Goal: Find specific page/section: Find specific page/section

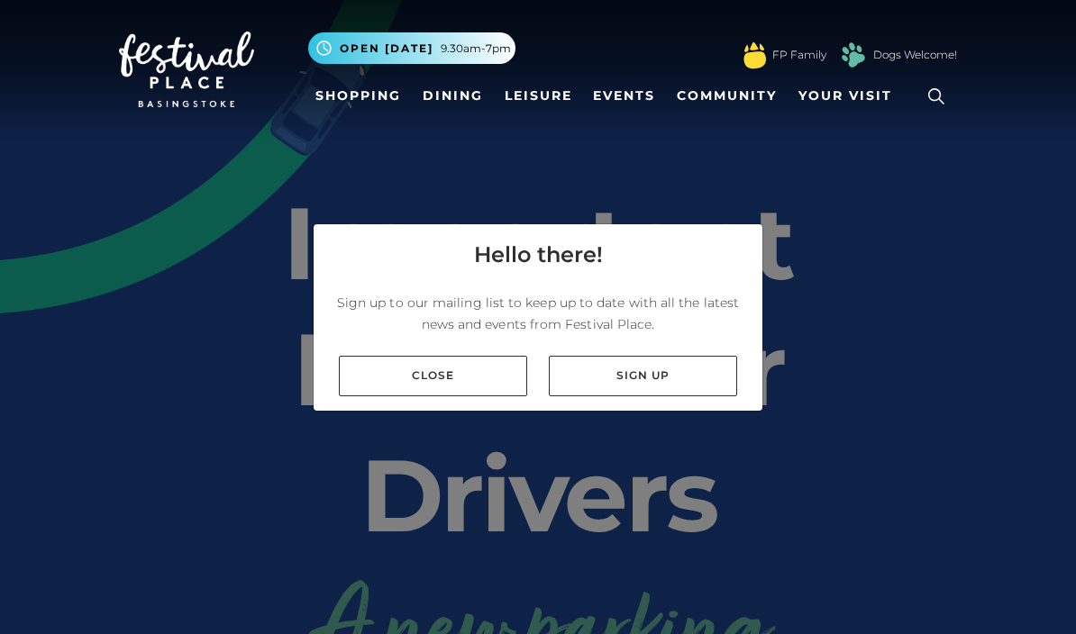
click at [379, 397] on link "Close" at bounding box center [433, 376] width 188 height 41
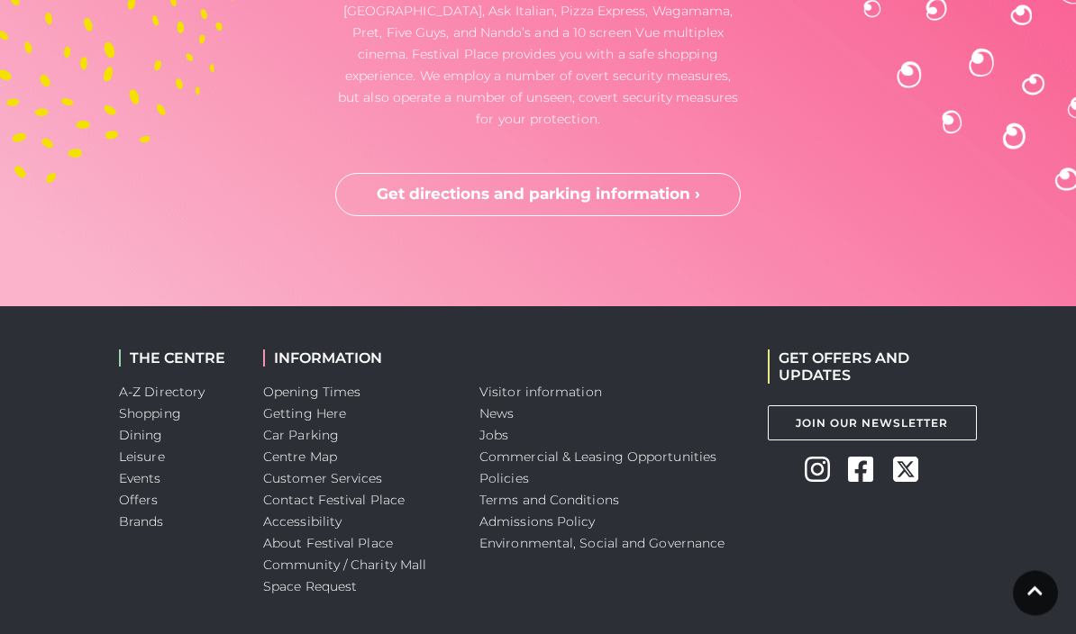
scroll to position [5213, 0]
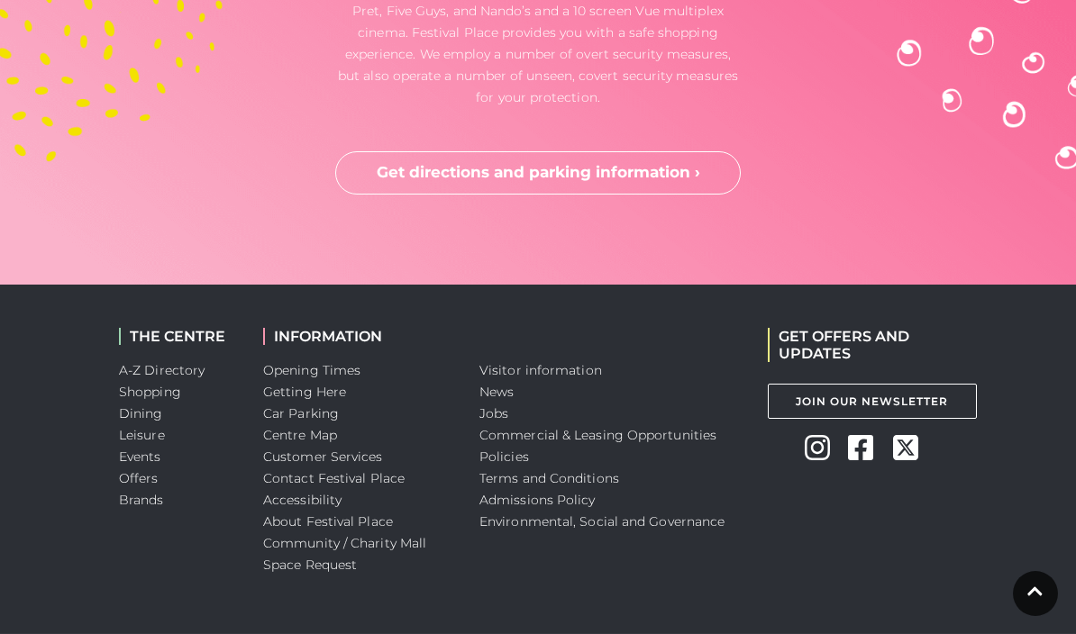
click at [302, 465] on link "Customer Services" at bounding box center [323, 457] width 120 height 16
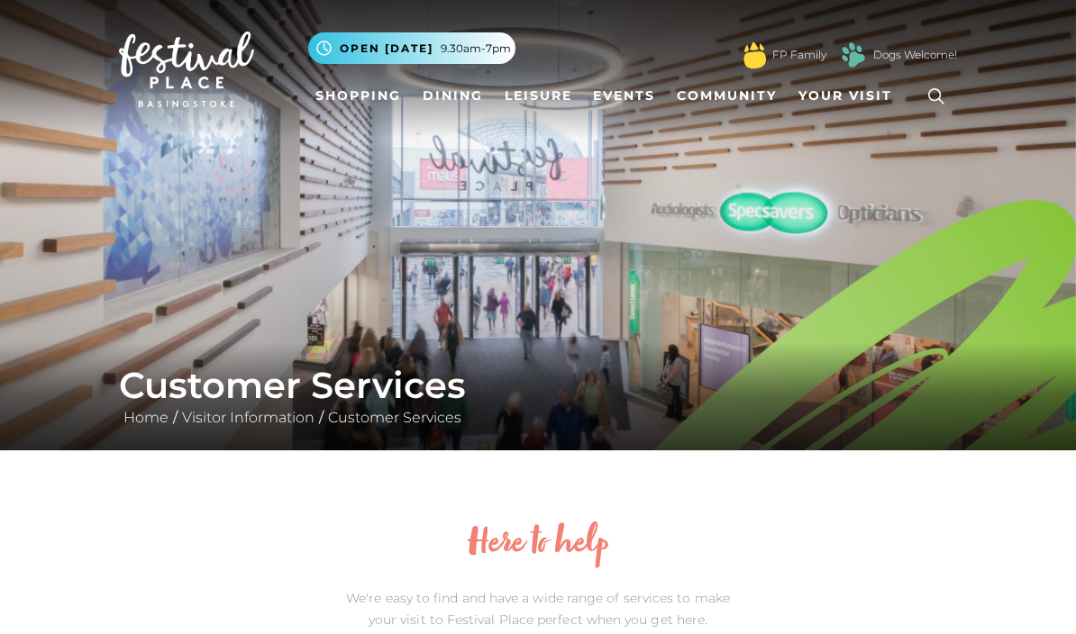
click at [941, 96] on icon at bounding box center [936, 96] width 27 height 27
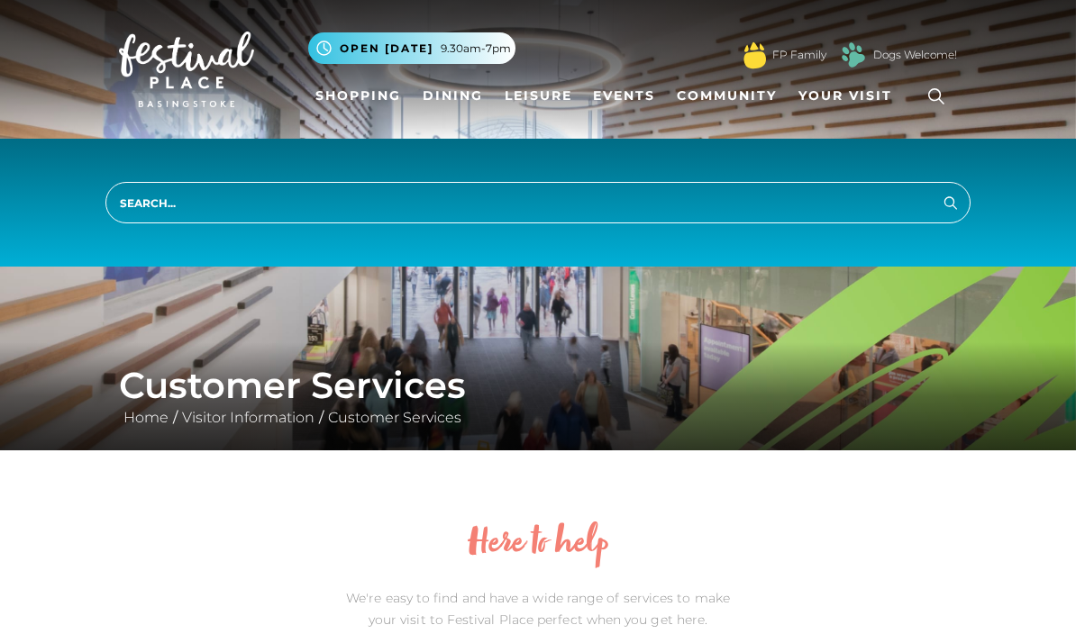
click at [209, 211] on input "search" at bounding box center [537, 202] width 865 height 41
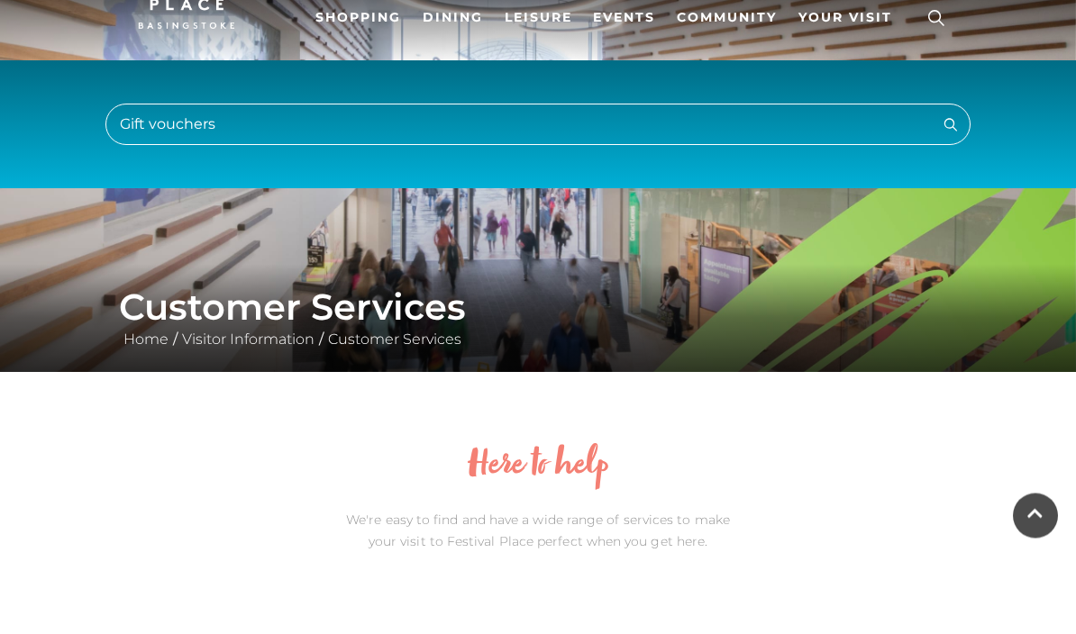
type input "Gift vouchers"
click at [951, 191] on button "Search" at bounding box center [951, 202] width 22 height 23
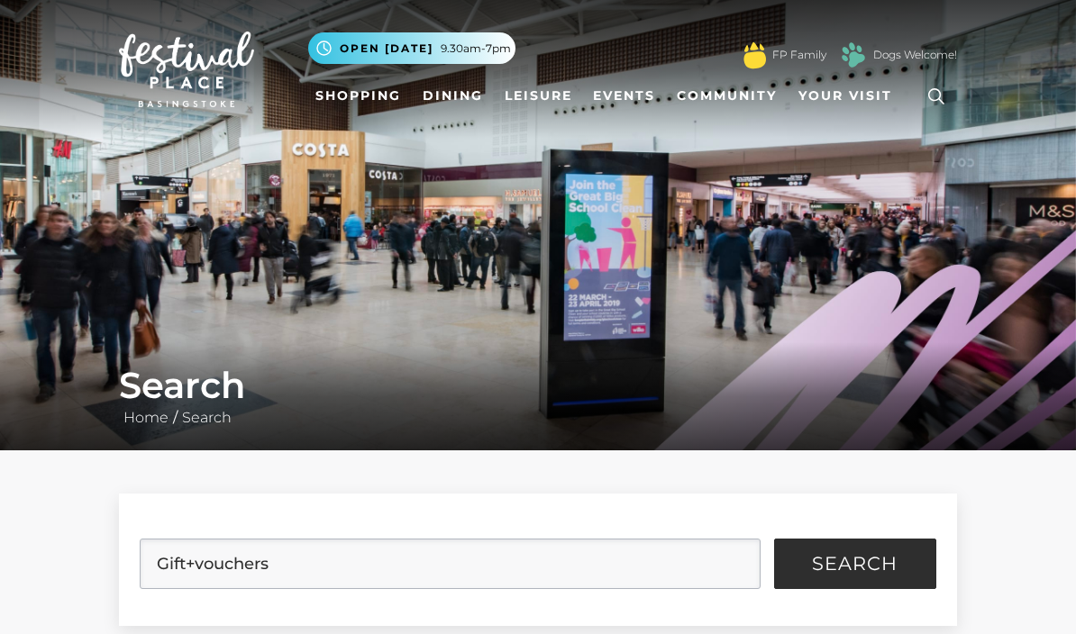
click at [170, 381] on h1 "Search" at bounding box center [538, 385] width 838 height 43
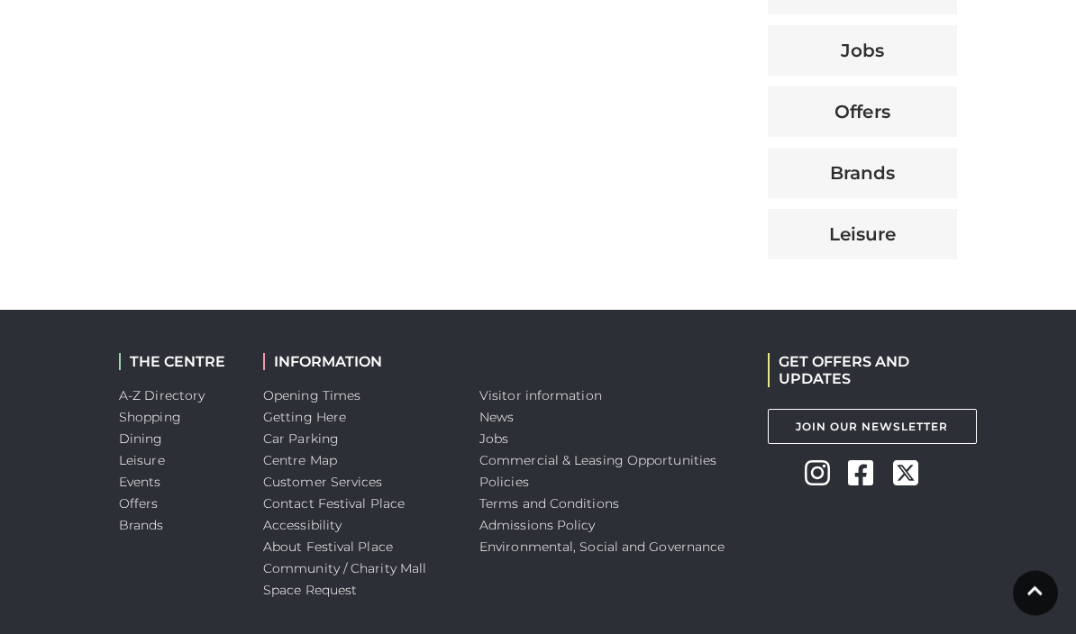
scroll to position [977, 0]
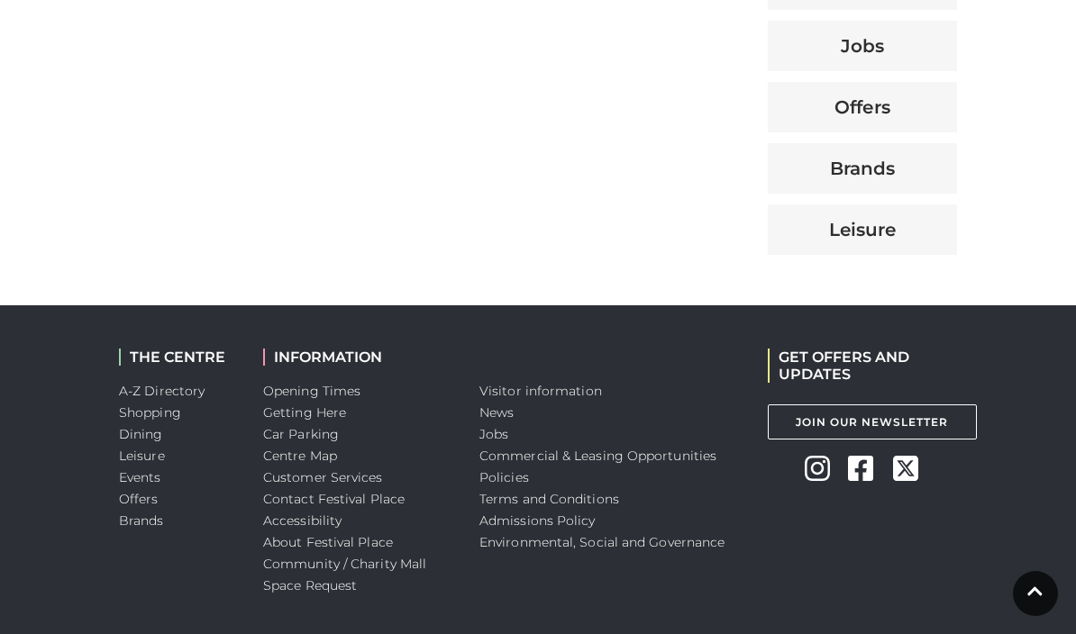
click at [149, 397] on link "A-Z Directory" at bounding box center [162, 391] width 86 height 16
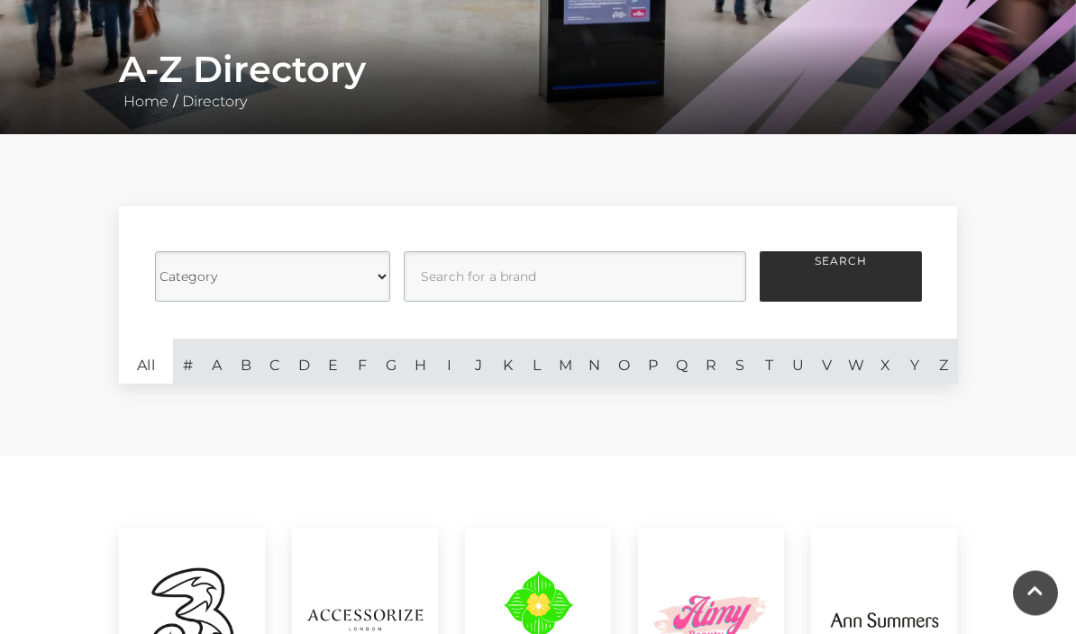
scroll to position [316, 0]
click at [396, 365] on link "G" at bounding box center [391, 361] width 29 height 45
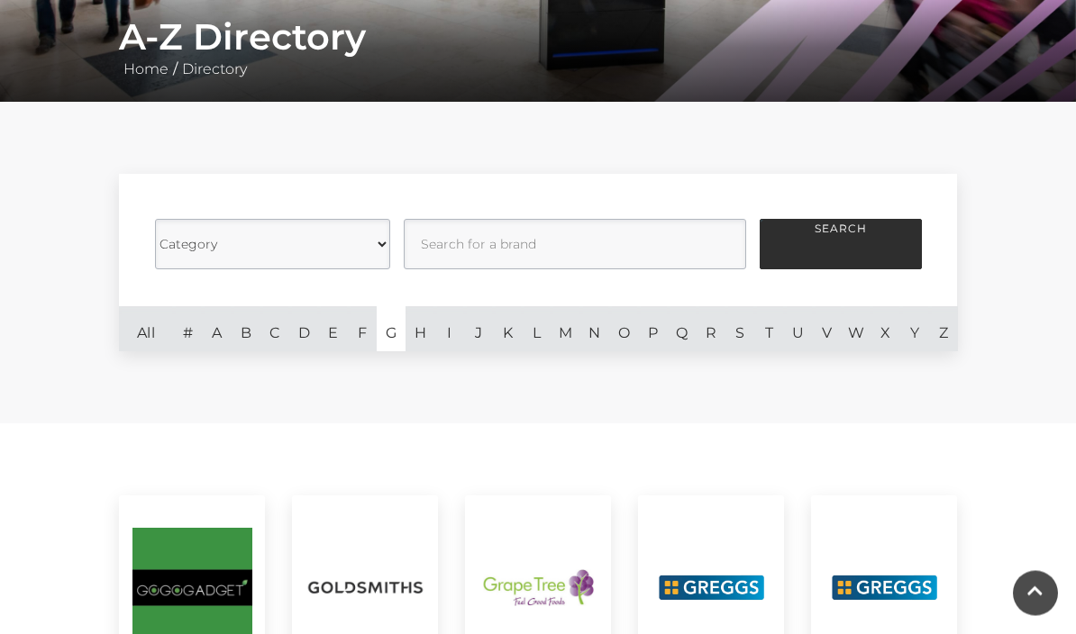
scroll to position [349, 0]
click at [833, 332] on link "V" at bounding box center [827, 328] width 29 height 45
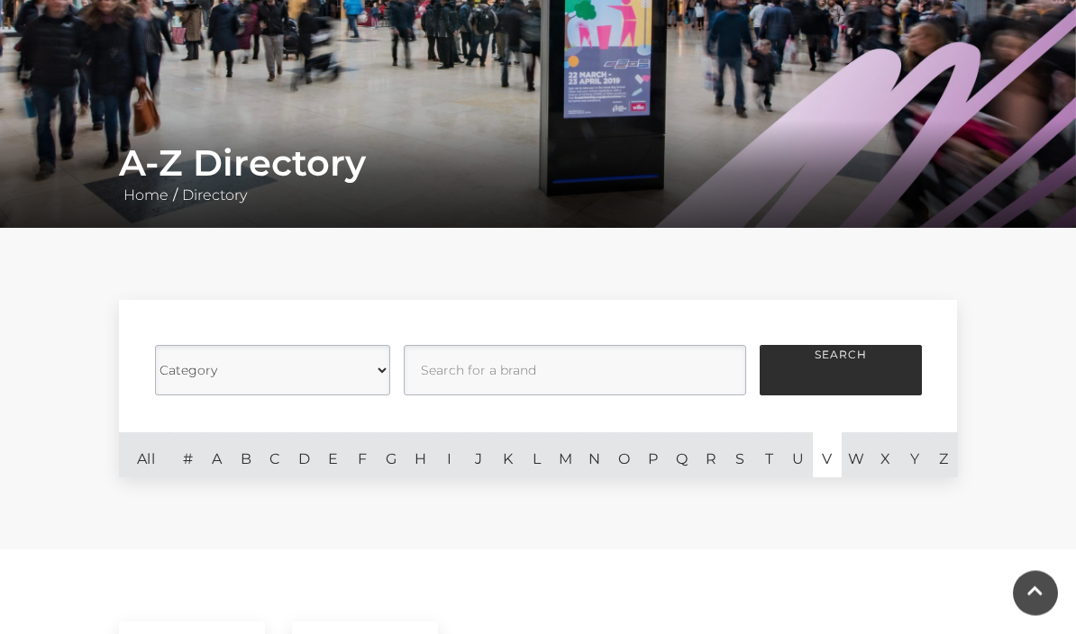
click at [269, 363] on select "Category Cafes Restaurants Fashion Services Technology Homeware Gifts, Statione…" at bounding box center [272, 371] width 235 height 50
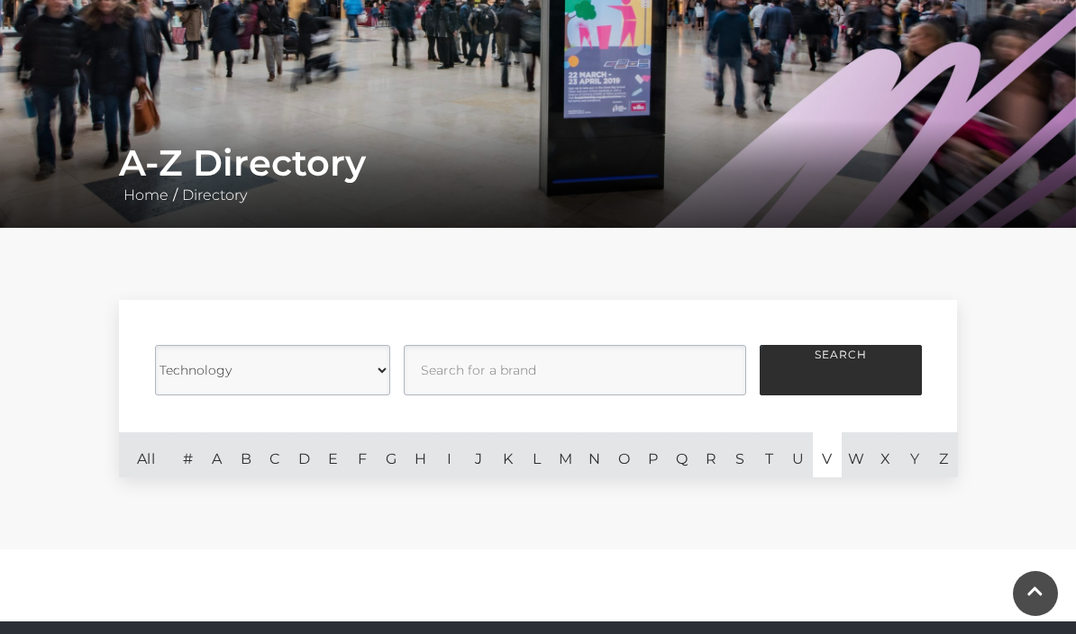
click at [349, 378] on select "Category Cafes Restaurants Fashion Services Technology Homeware Gifts, Statione…" at bounding box center [272, 370] width 235 height 50
select select "20857"
